Goal: Check status

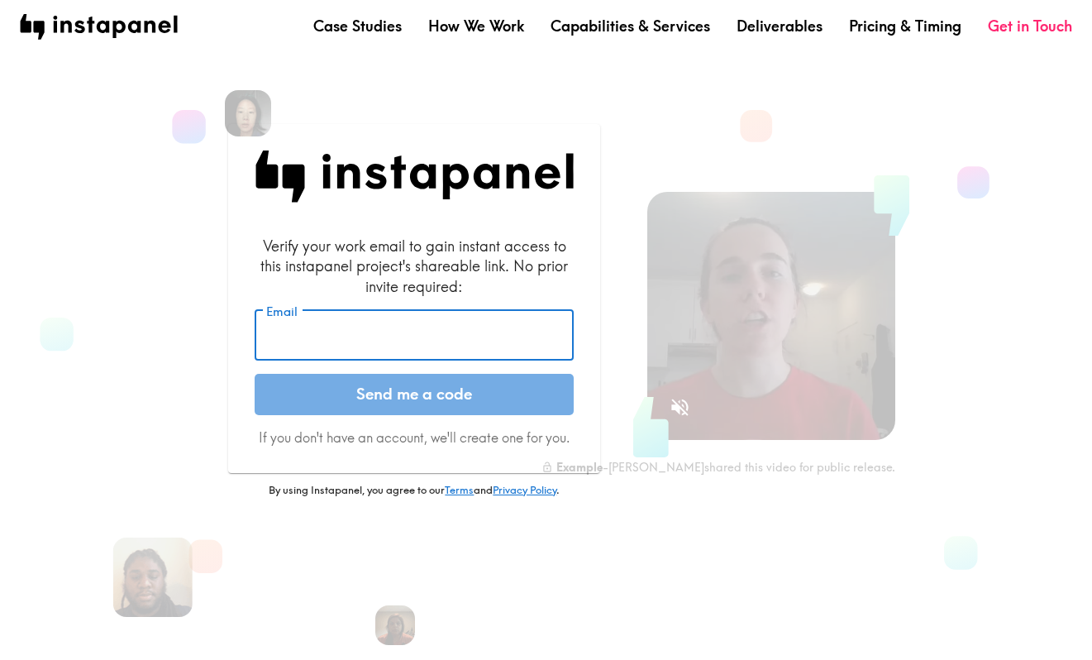
click at [374, 322] on input "Email" at bounding box center [414, 335] width 319 height 51
type input "[EMAIL_ADDRESS][DOMAIN_NAME]"
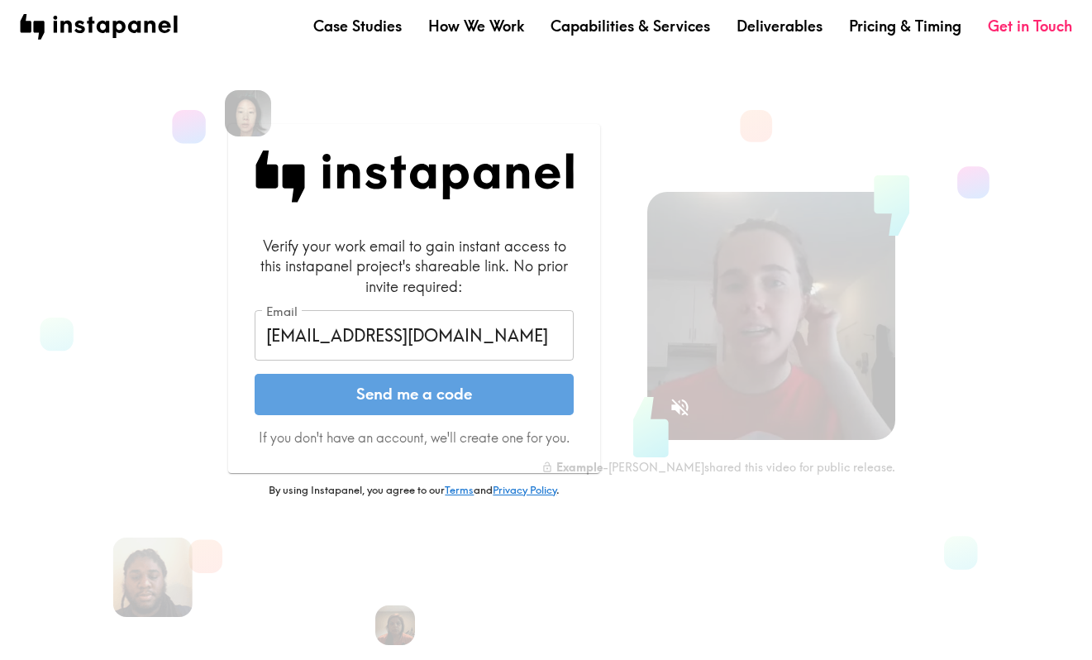
click at [407, 382] on button "Send me a code" at bounding box center [414, 394] width 319 height 41
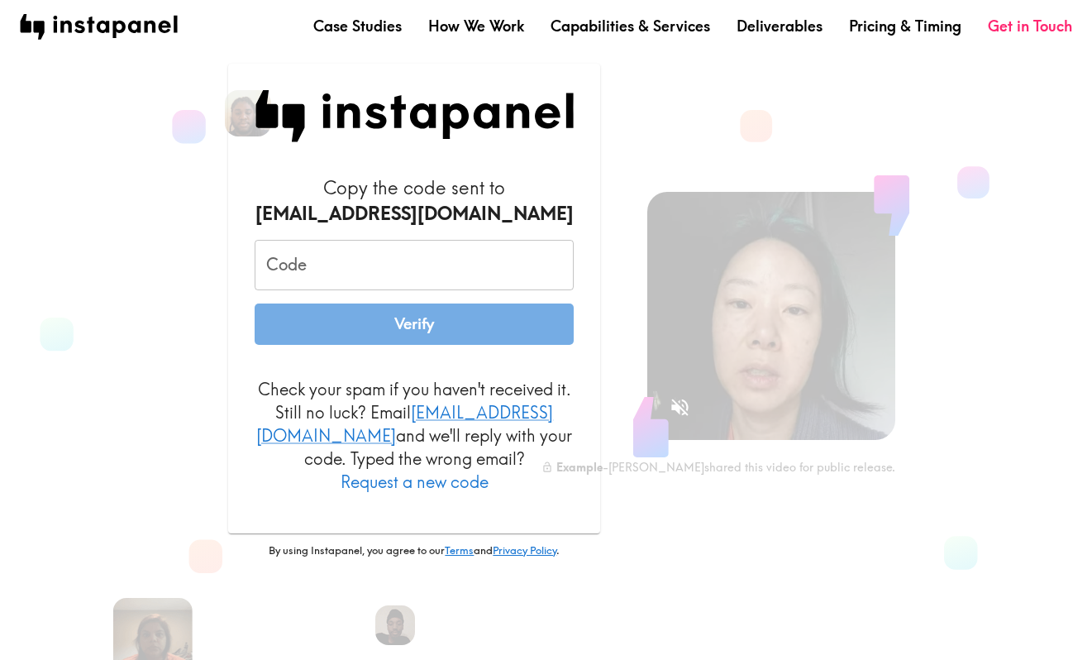
click at [537, 265] on input "Code" at bounding box center [414, 265] width 319 height 51
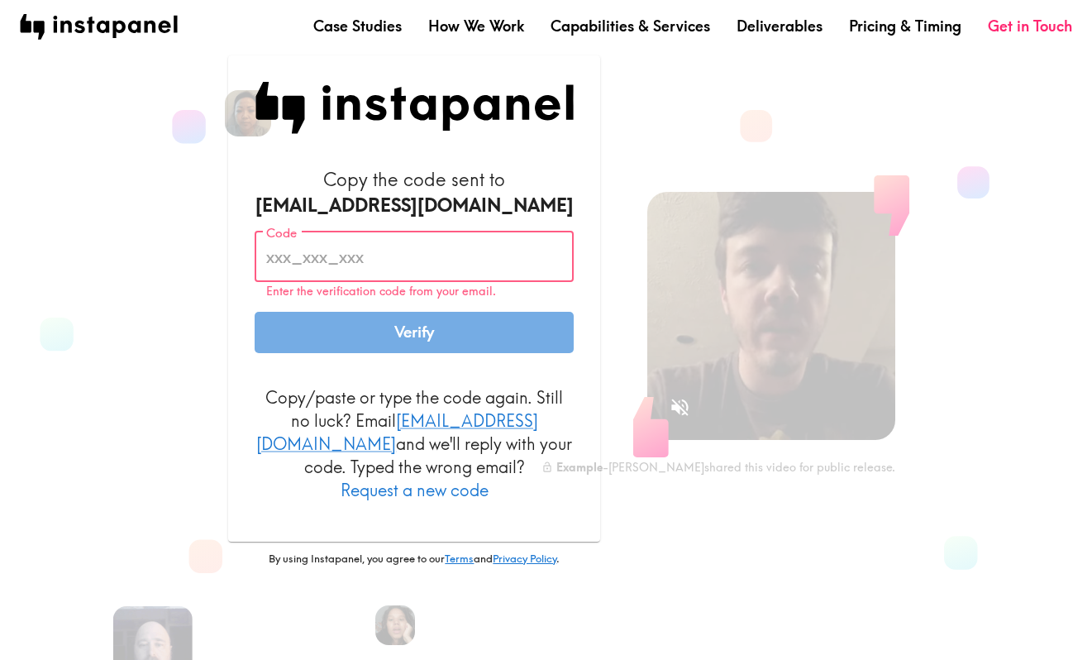
paste input "iYG_HF7_Kbp"
type input "iYG_HF7_Kbp"
click at [462, 344] on button "Verify" at bounding box center [414, 332] width 319 height 41
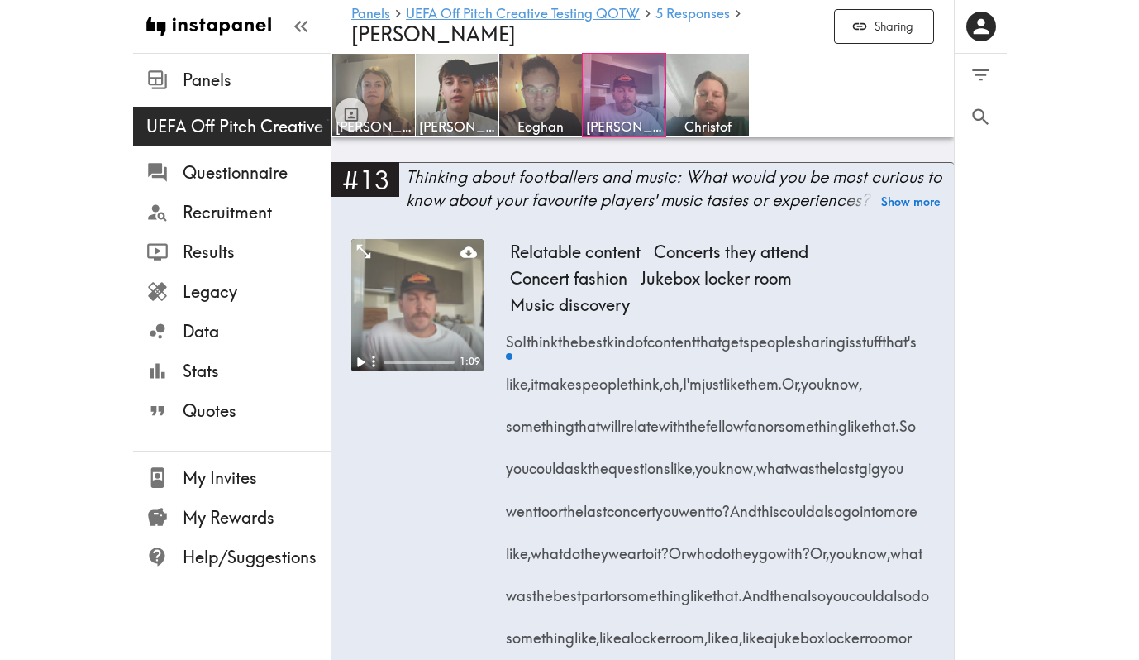
scroll to position [2361, 0]
